Goal: Task Accomplishment & Management: Use online tool/utility

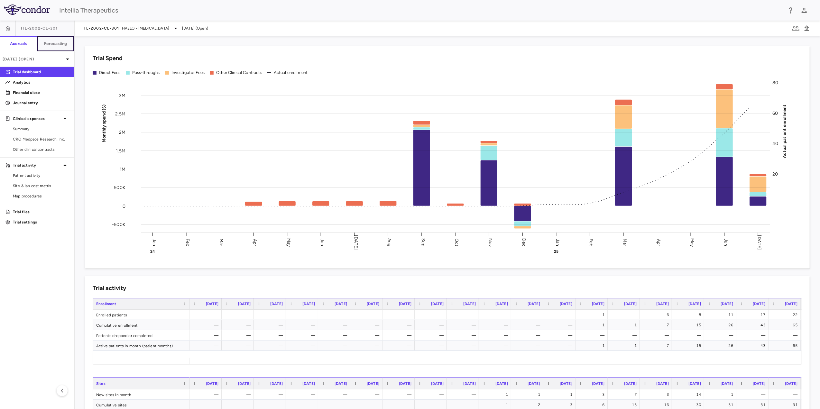
click at [60, 48] on button "Forecasting" at bounding box center [55, 43] width 37 height 15
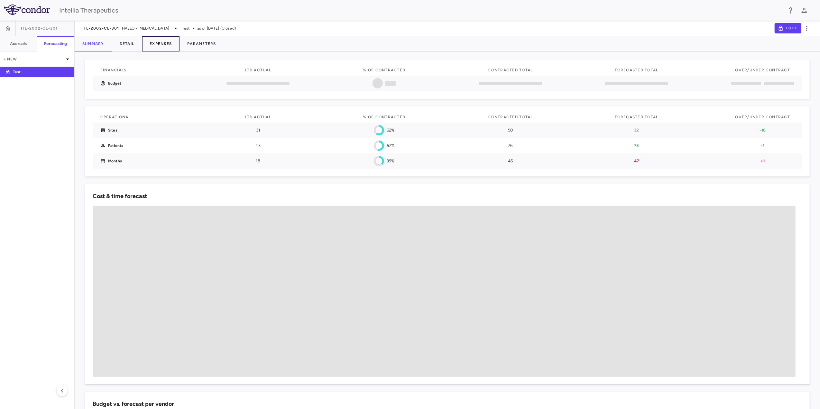
click at [172, 48] on button "Expenses" at bounding box center [161, 43] width 38 height 15
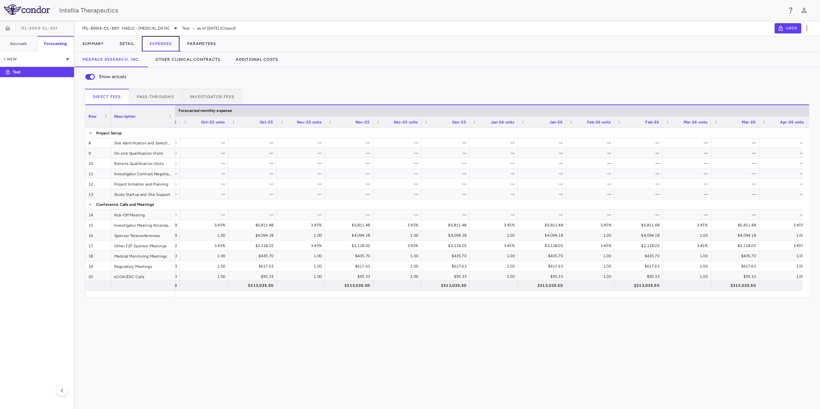
scroll to position [31, 0]
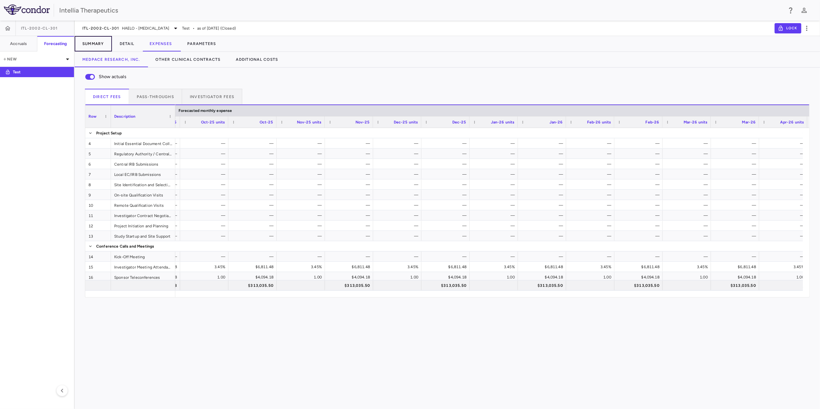
click at [90, 39] on button "Summary" at bounding box center [93, 43] width 37 height 15
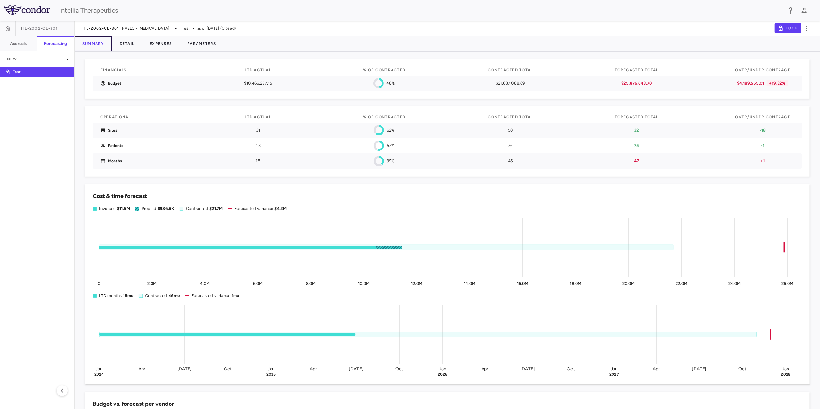
click at [106, 44] on button "Summary" at bounding box center [93, 43] width 37 height 15
click at [122, 46] on button "Detail" at bounding box center [127, 43] width 30 height 15
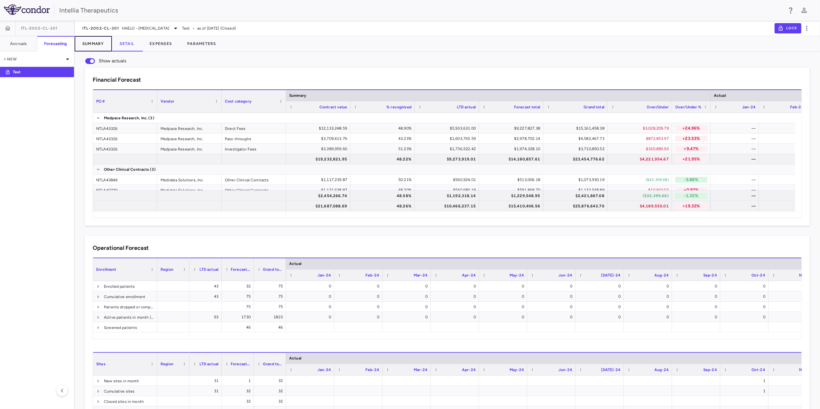
click at [100, 48] on button "Summary" at bounding box center [93, 43] width 37 height 15
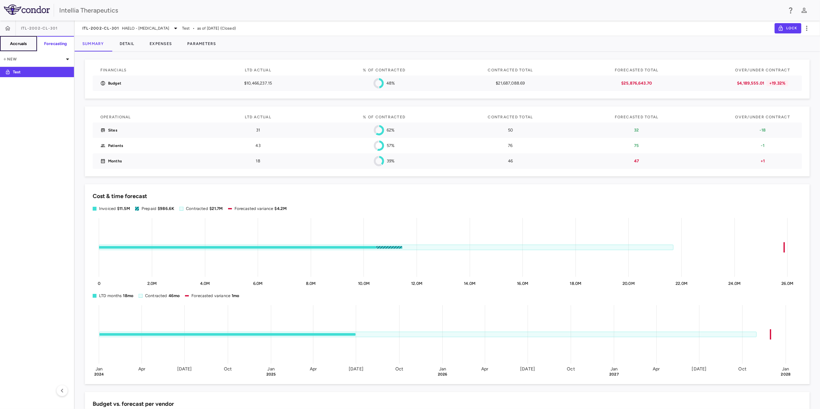
click at [25, 44] on h6 "Accruals" at bounding box center [18, 44] width 17 height 6
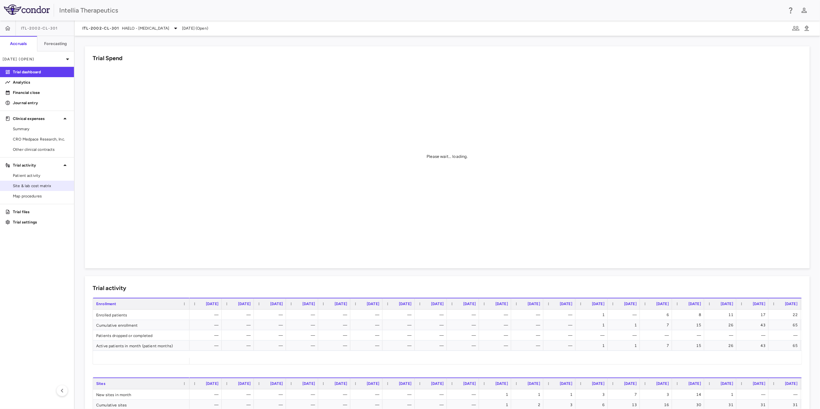
click at [37, 187] on span "Site & lab cost matrix" at bounding box center [41, 186] width 56 height 6
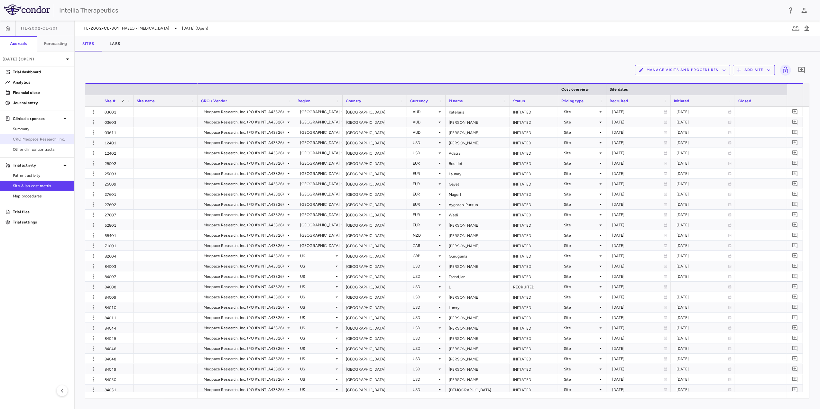
click at [34, 138] on span "CRO Medpace Research, Inc." at bounding box center [41, 139] width 56 height 6
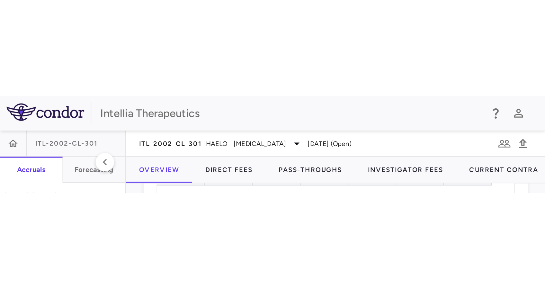
scroll to position [86, 0]
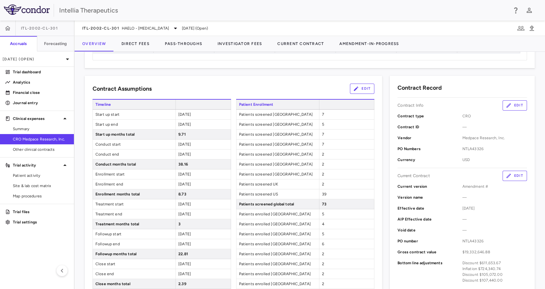
click at [362, 85] on button "Edit" at bounding box center [362, 89] width 24 height 10
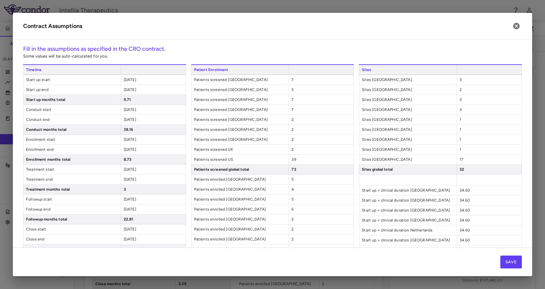
click at [293, 89] on div "5" at bounding box center [321, 90] width 65 height 10
click at [520, 31] on h2 "Contract Assumptions" at bounding box center [273, 26] width 520 height 27
click at [518, 27] on icon "button" at bounding box center [517, 26] width 6 height 6
